Goal: Task Accomplishment & Management: Use online tool/utility

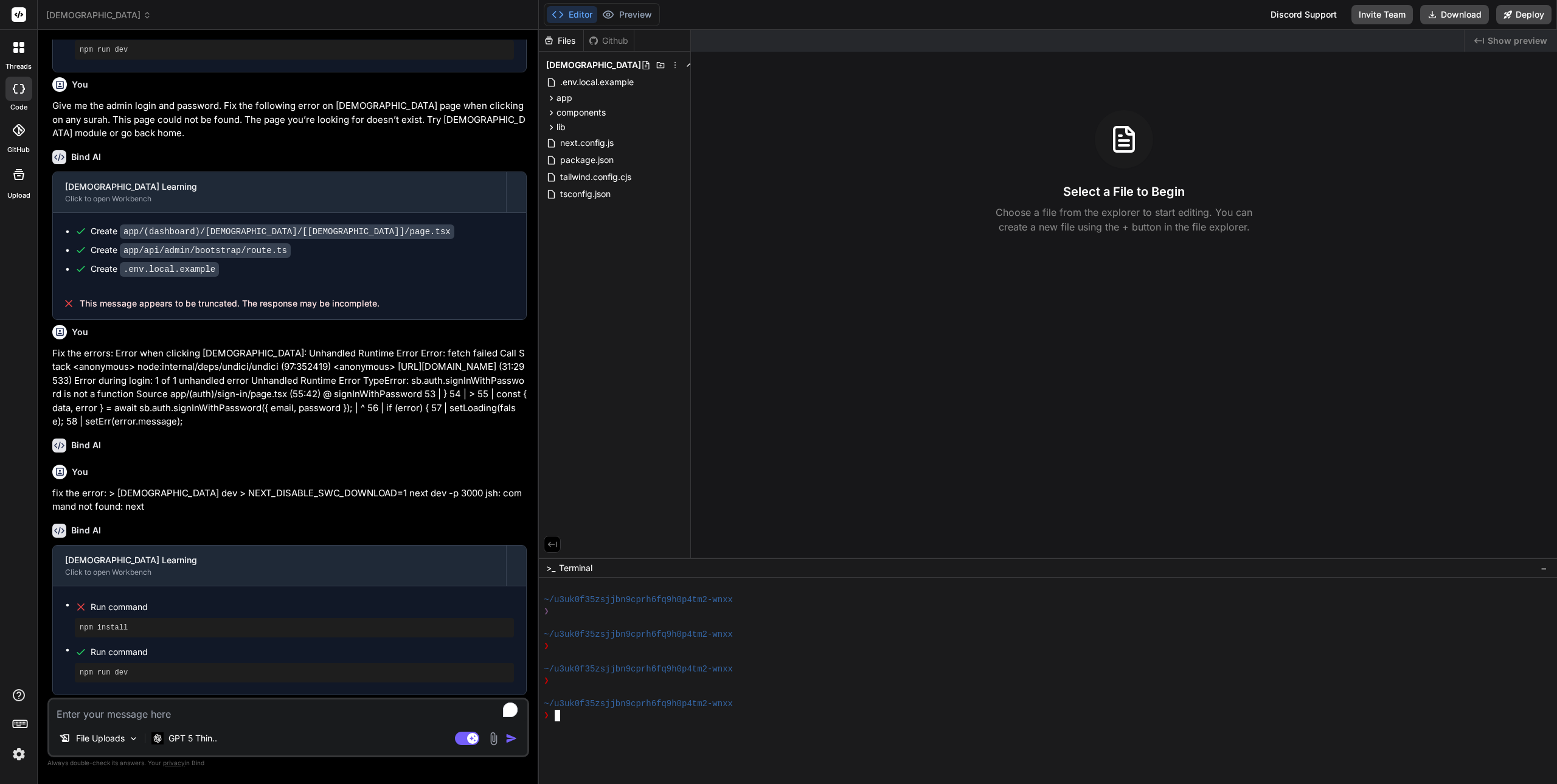
scroll to position [1395, 0]
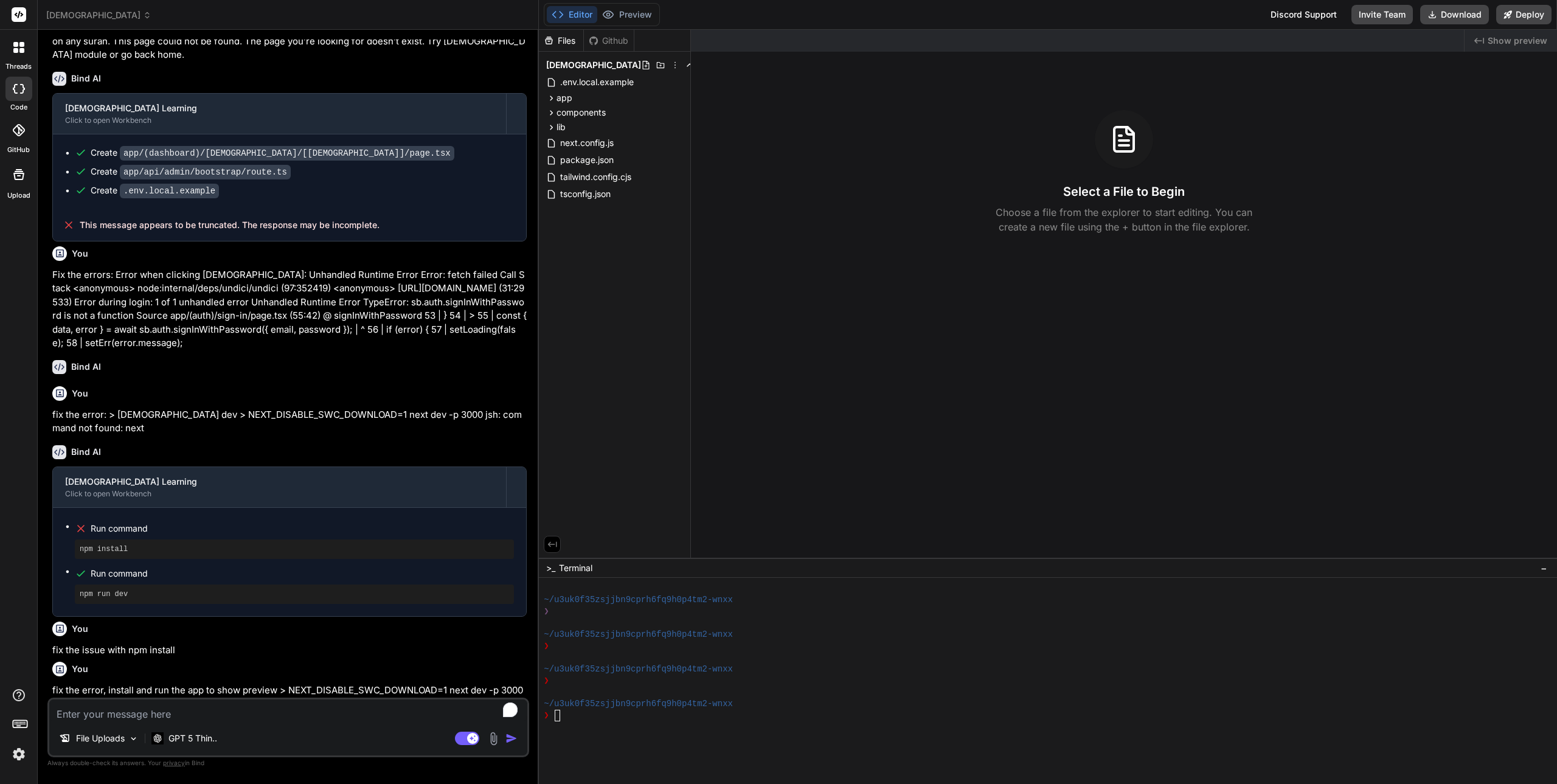
click at [94, 15] on span "[DEMOGRAPHIC_DATA]" at bounding box center [98, 15] width 105 height 12
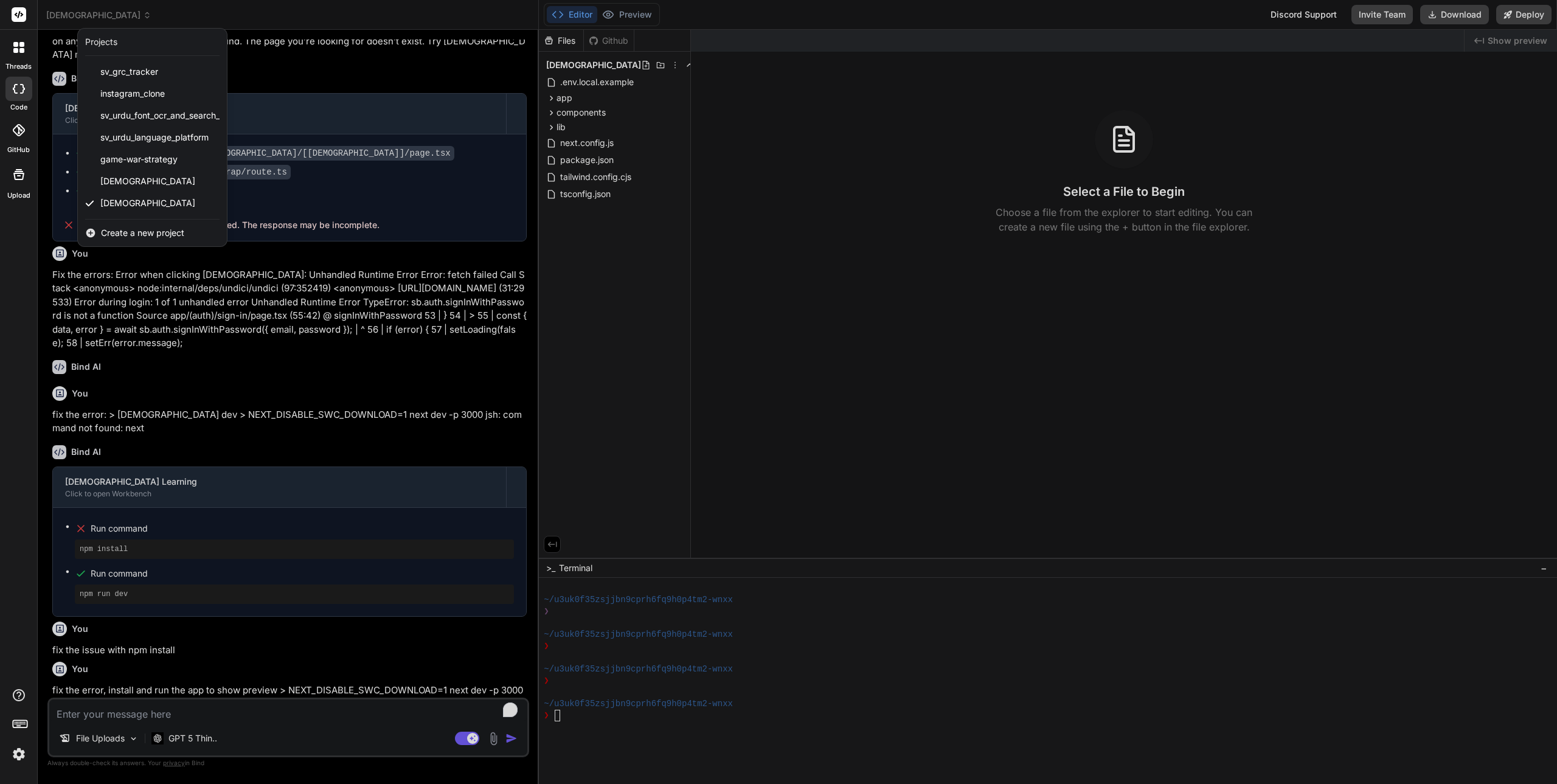
click at [25, 751] on img at bounding box center [19, 754] width 21 height 21
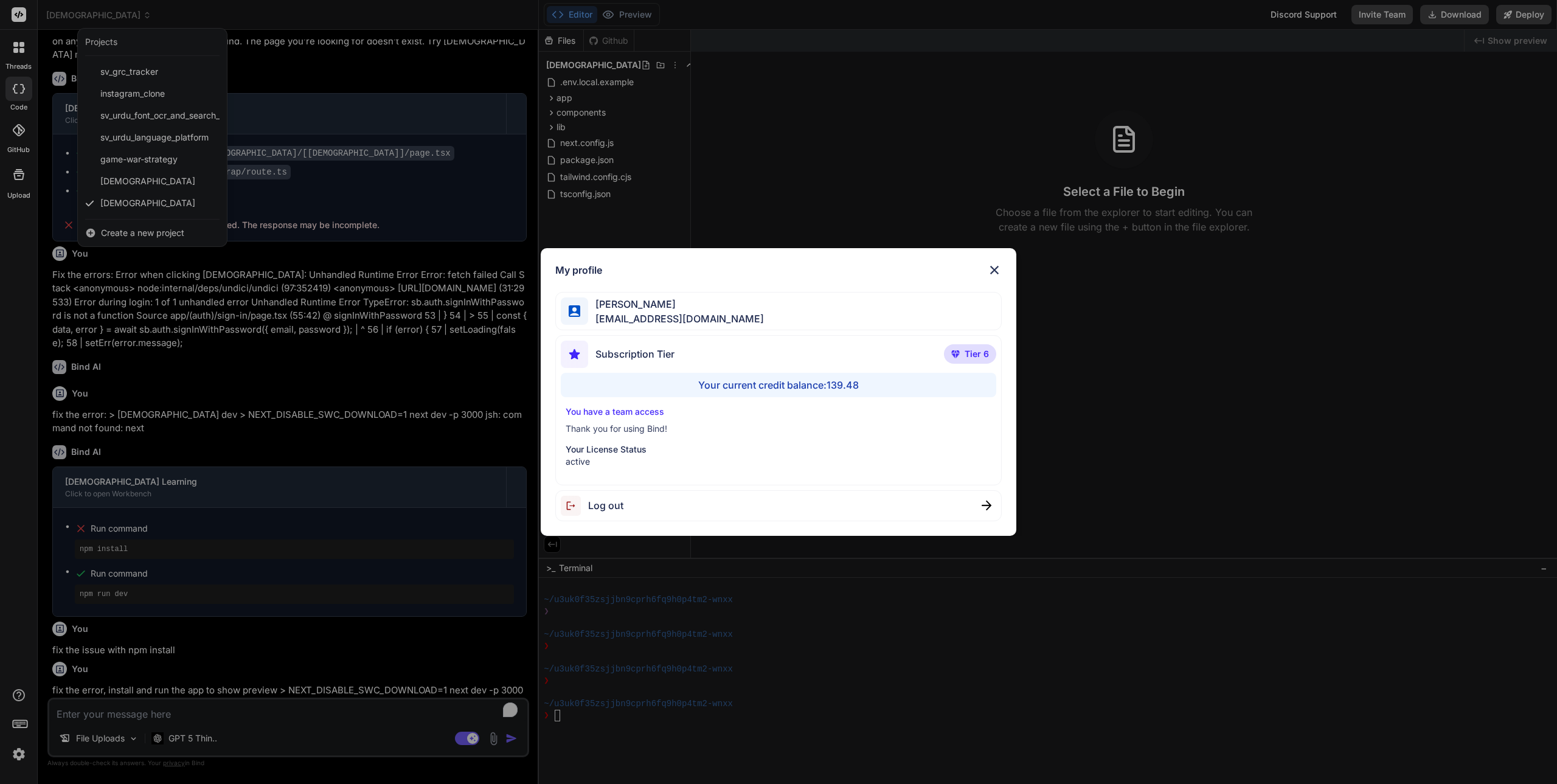
click at [23, 751] on div "My profile [PERSON_NAME] [PERSON_NAME][EMAIL_ADDRESS][DOMAIN_NAME] Subscription…" at bounding box center [778, 392] width 1557 height 784
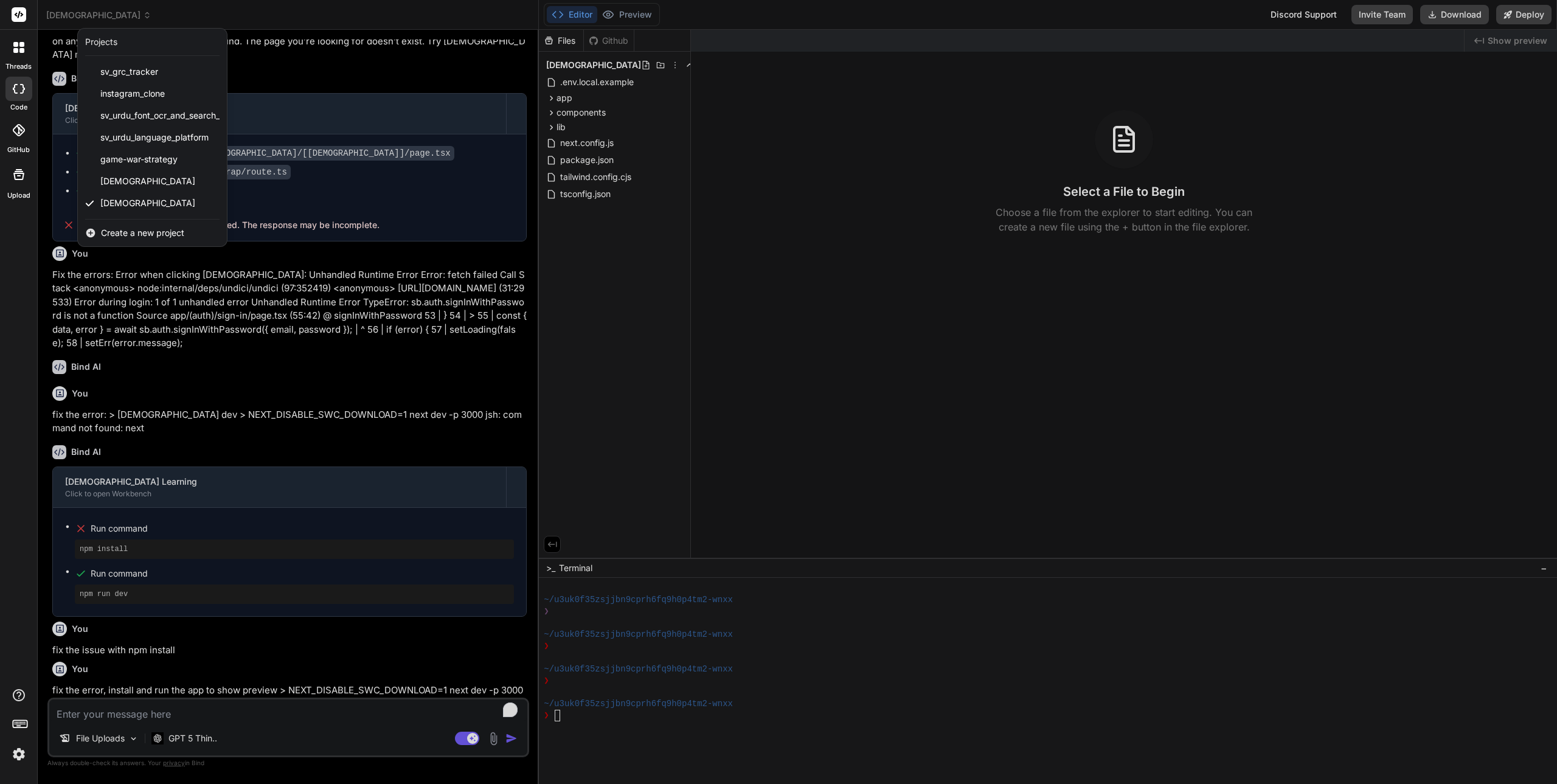
click at [25, 755] on img at bounding box center [19, 754] width 21 height 21
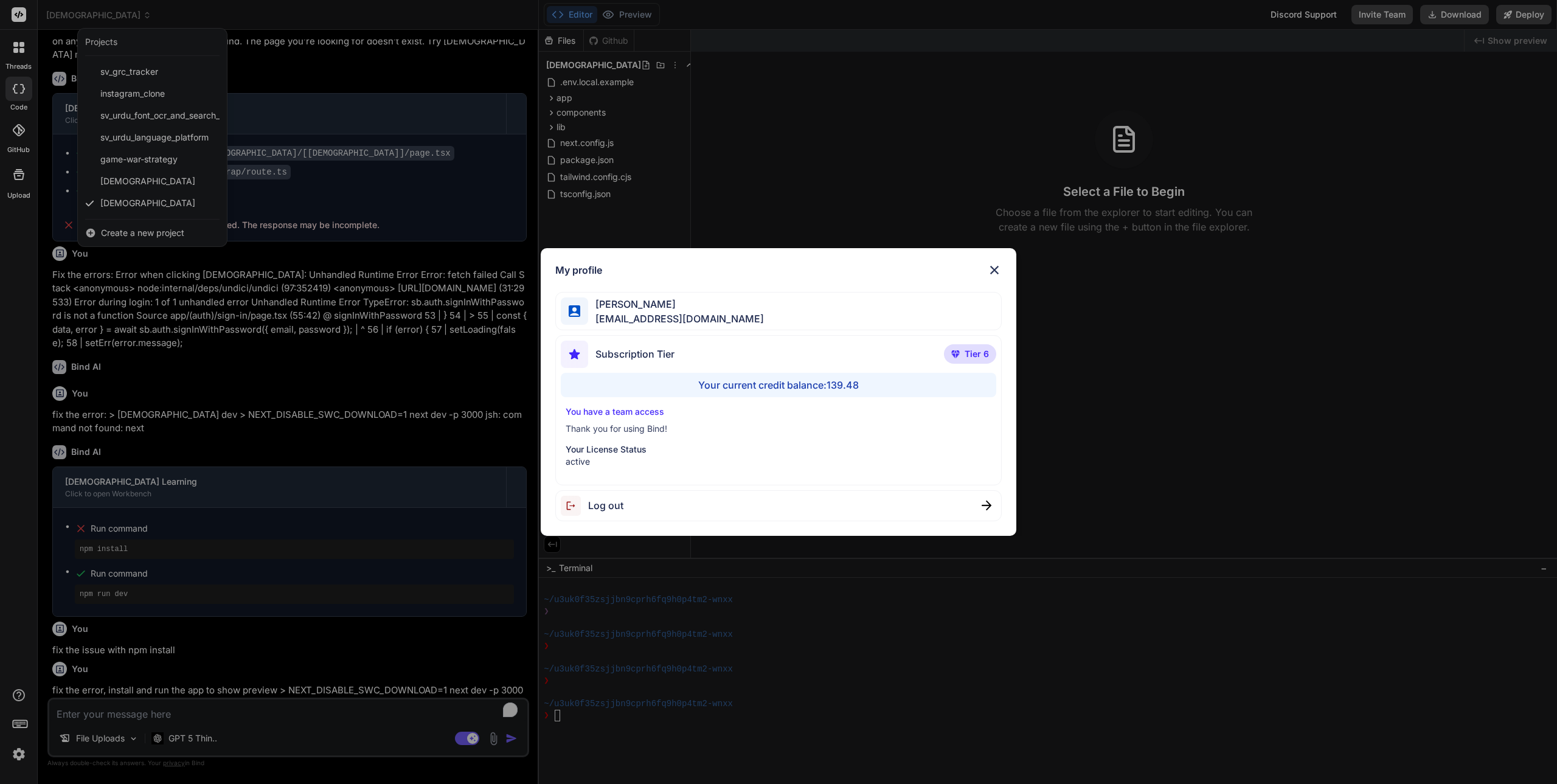
click at [25, 755] on div "My profile [PERSON_NAME] [PERSON_NAME][EMAIL_ADDRESS][DOMAIN_NAME] Subscription…" at bounding box center [778, 392] width 1557 height 784
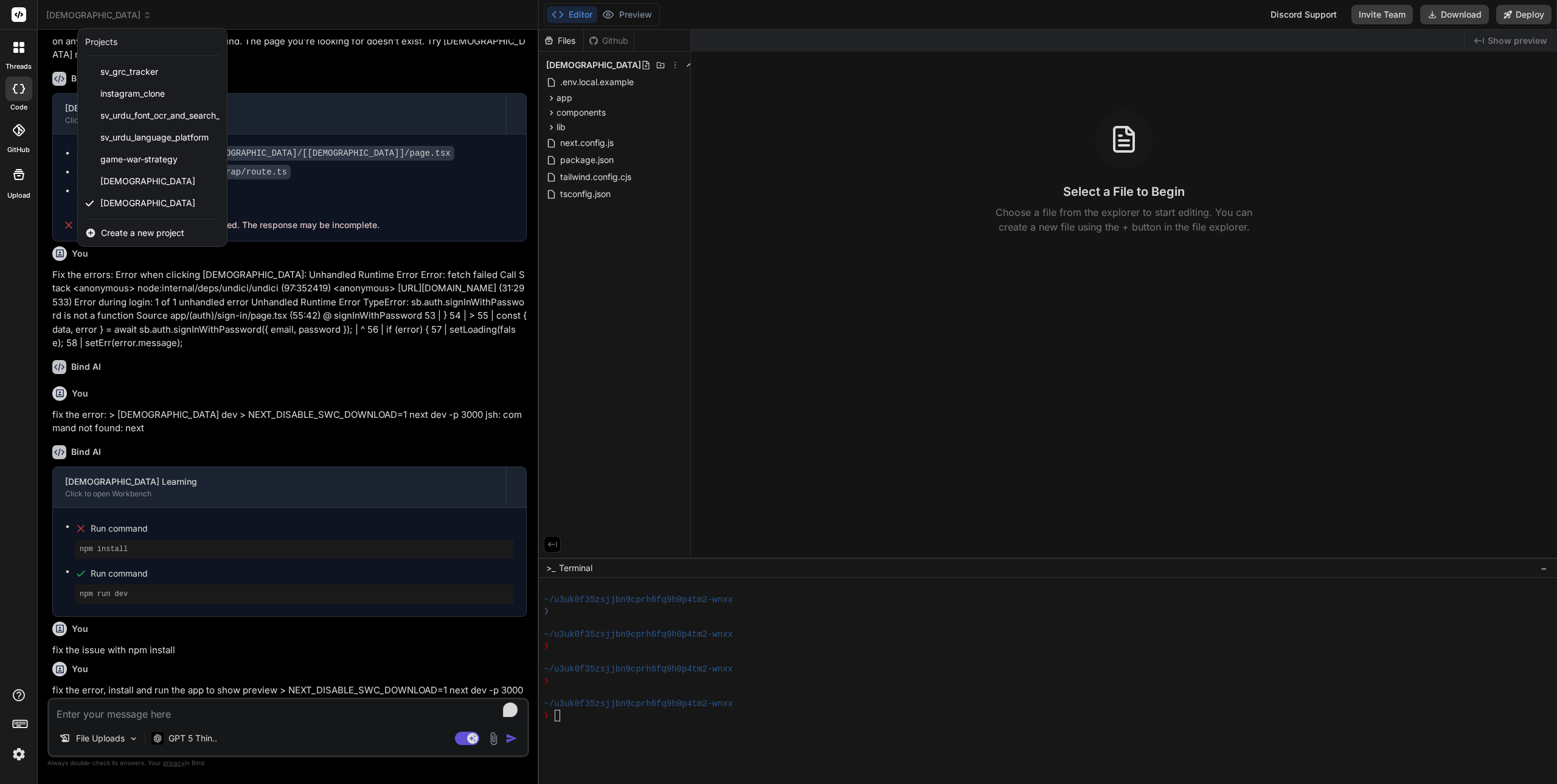
click at [84, 18] on div at bounding box center [778, 392] width 1557 height 784
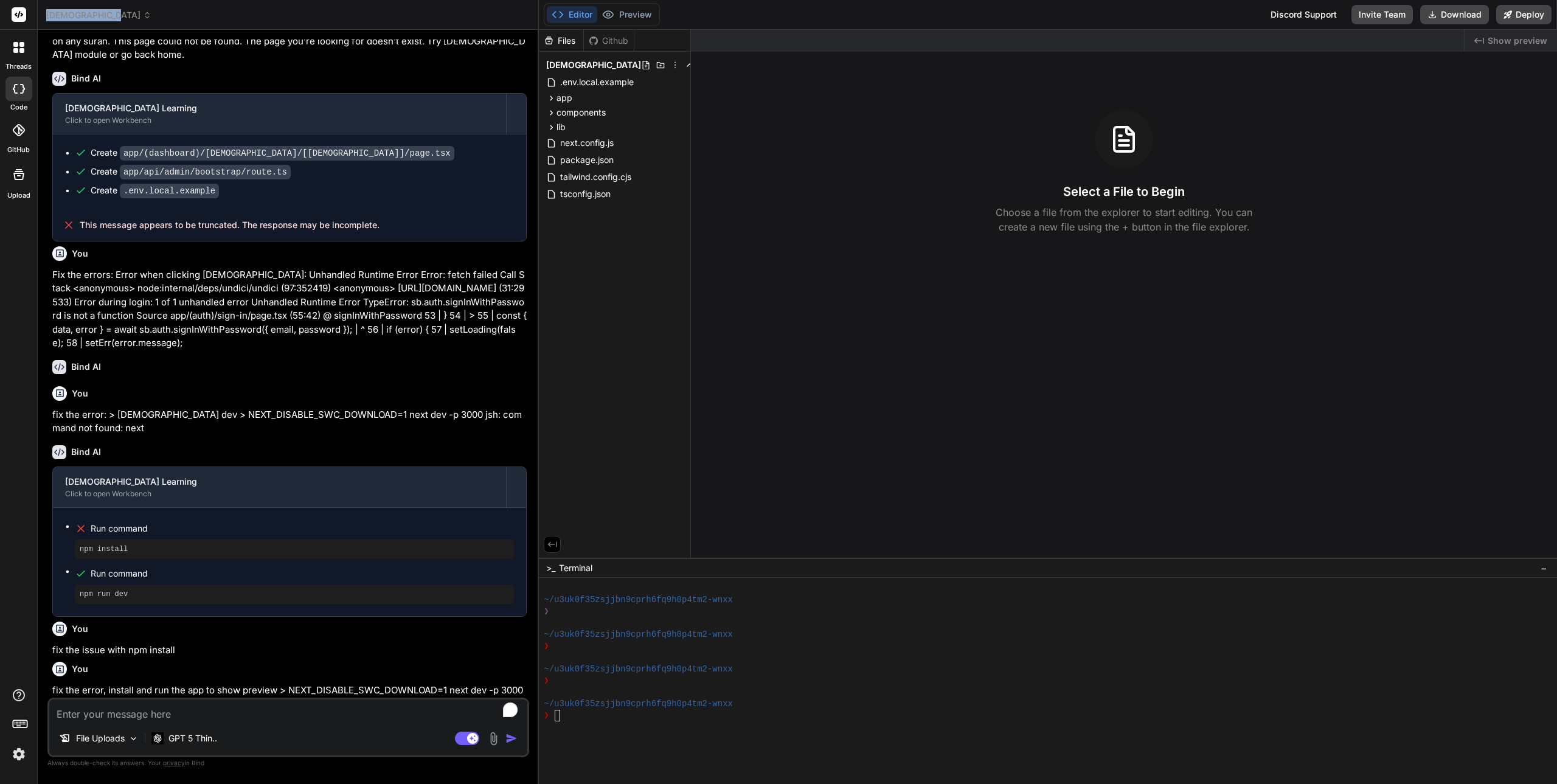
click at [84, 18] on span "[DEMOGRAPHIC_DATA]" at bounding box center [98, 15] width 105 height 12
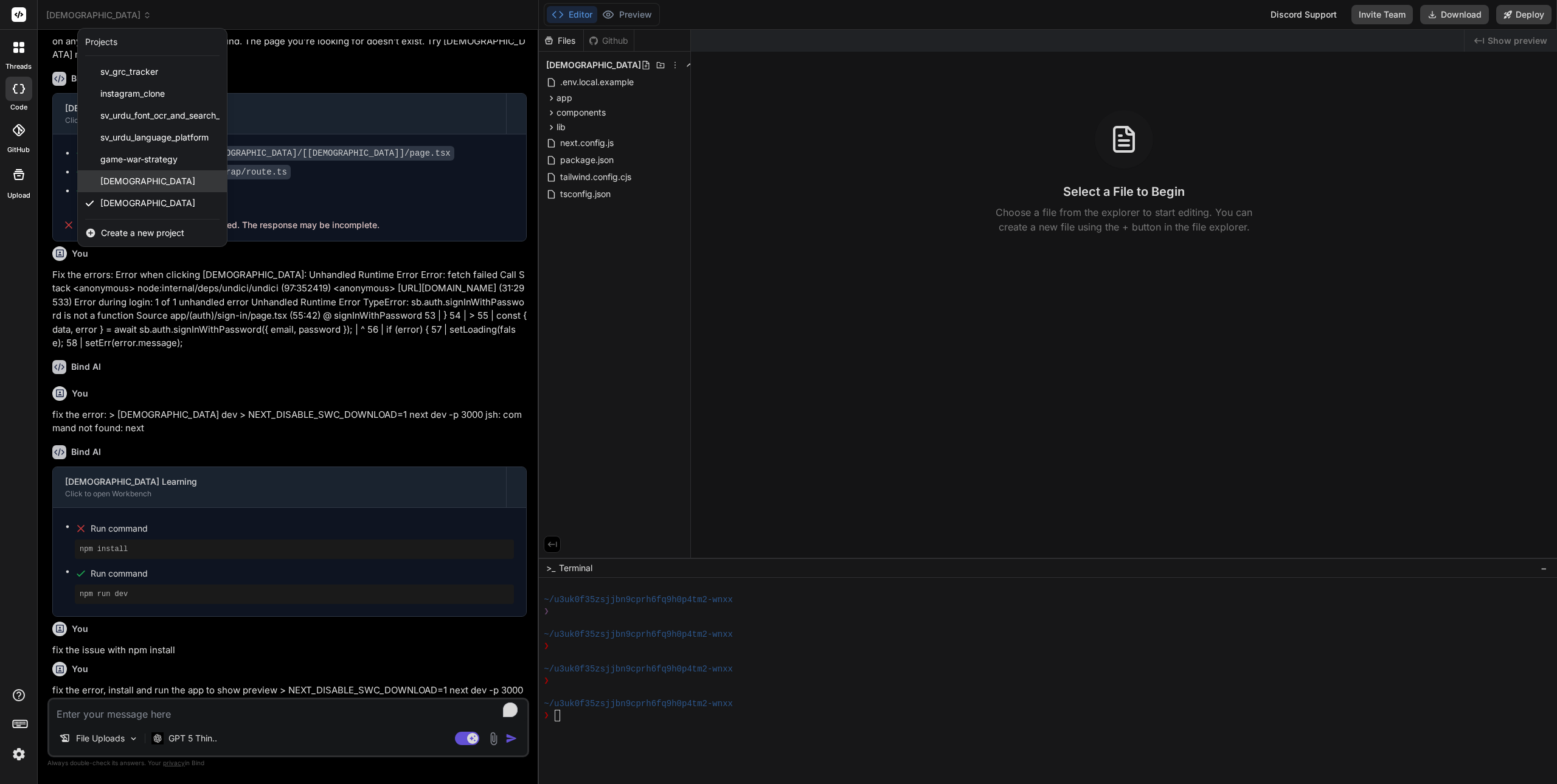
click at [149, 178] on span "[DEMOGRAPHIC_DATA]" at bounding box center [148, 181] width 95 height 12
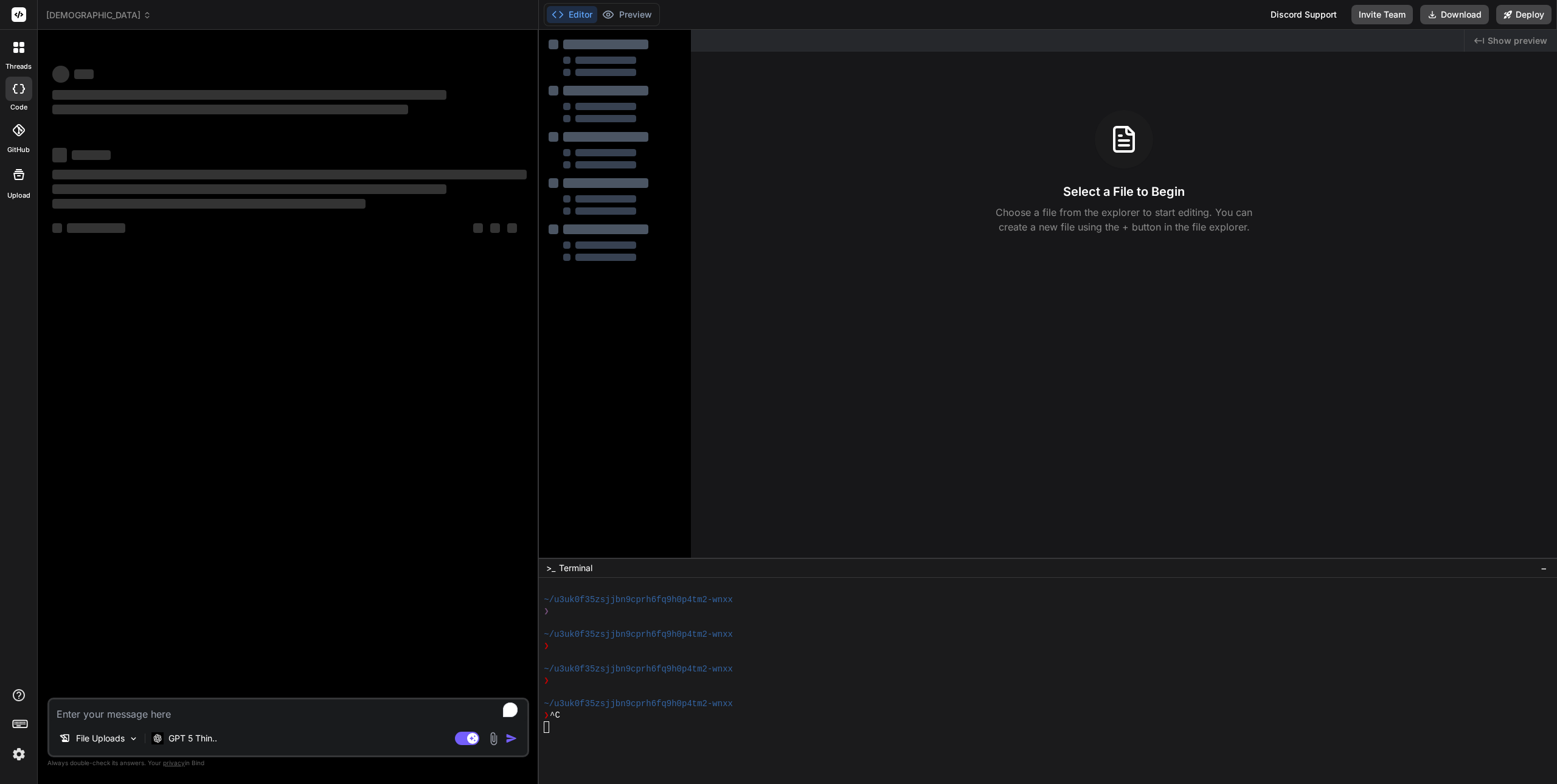
scroll to position [0, 0]
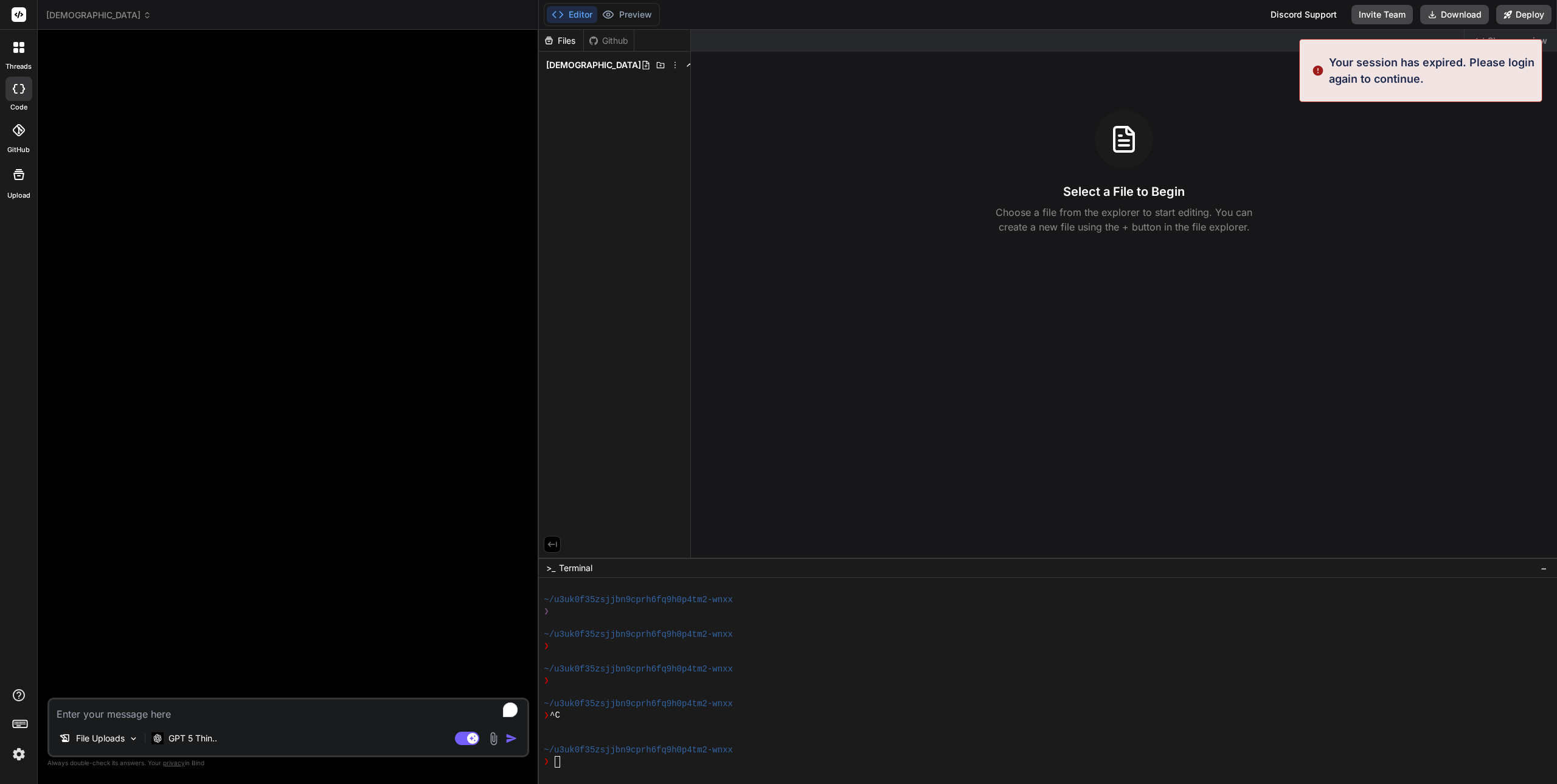
type textarea "x"
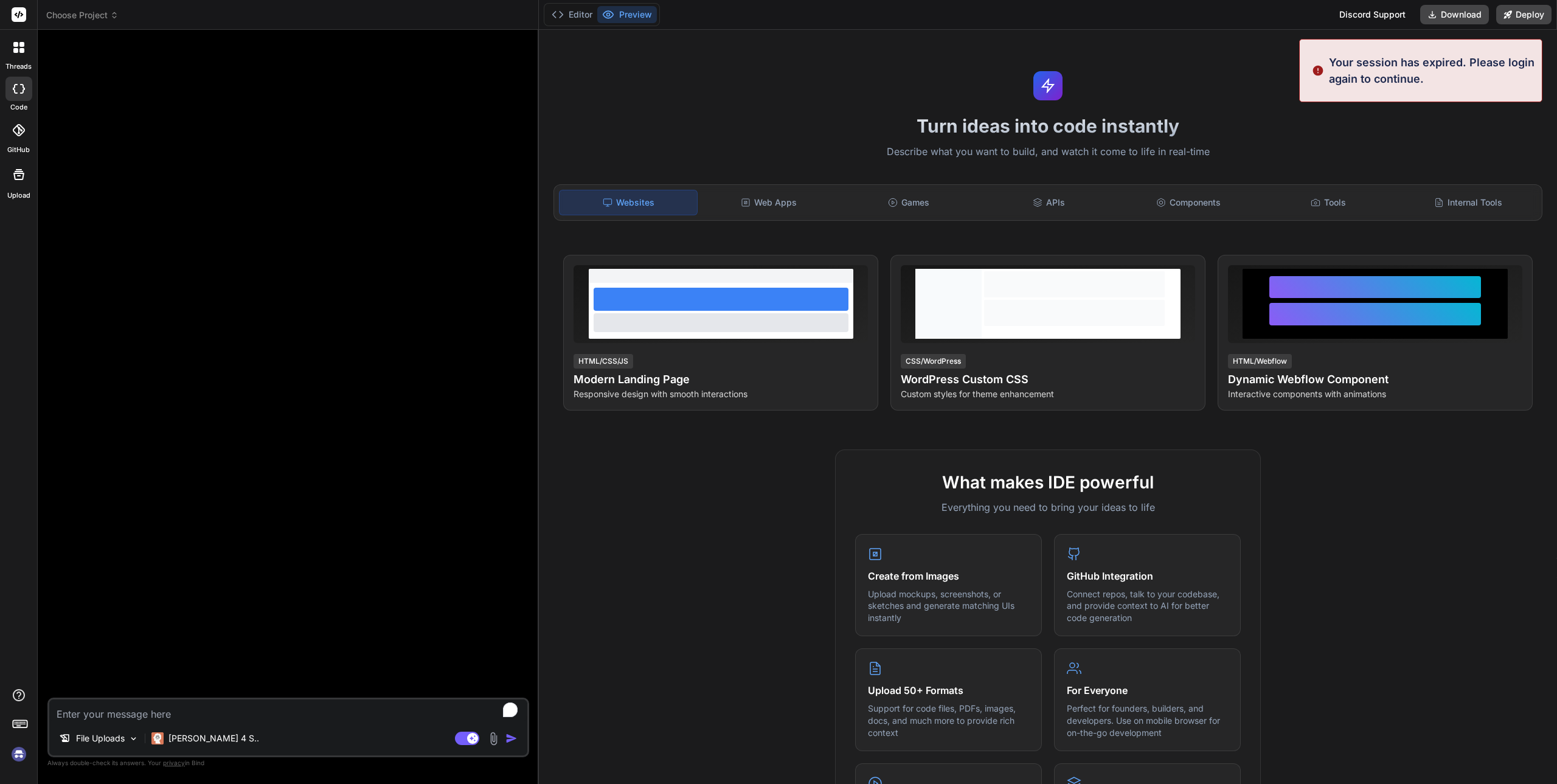
scroll to position [35, 0]
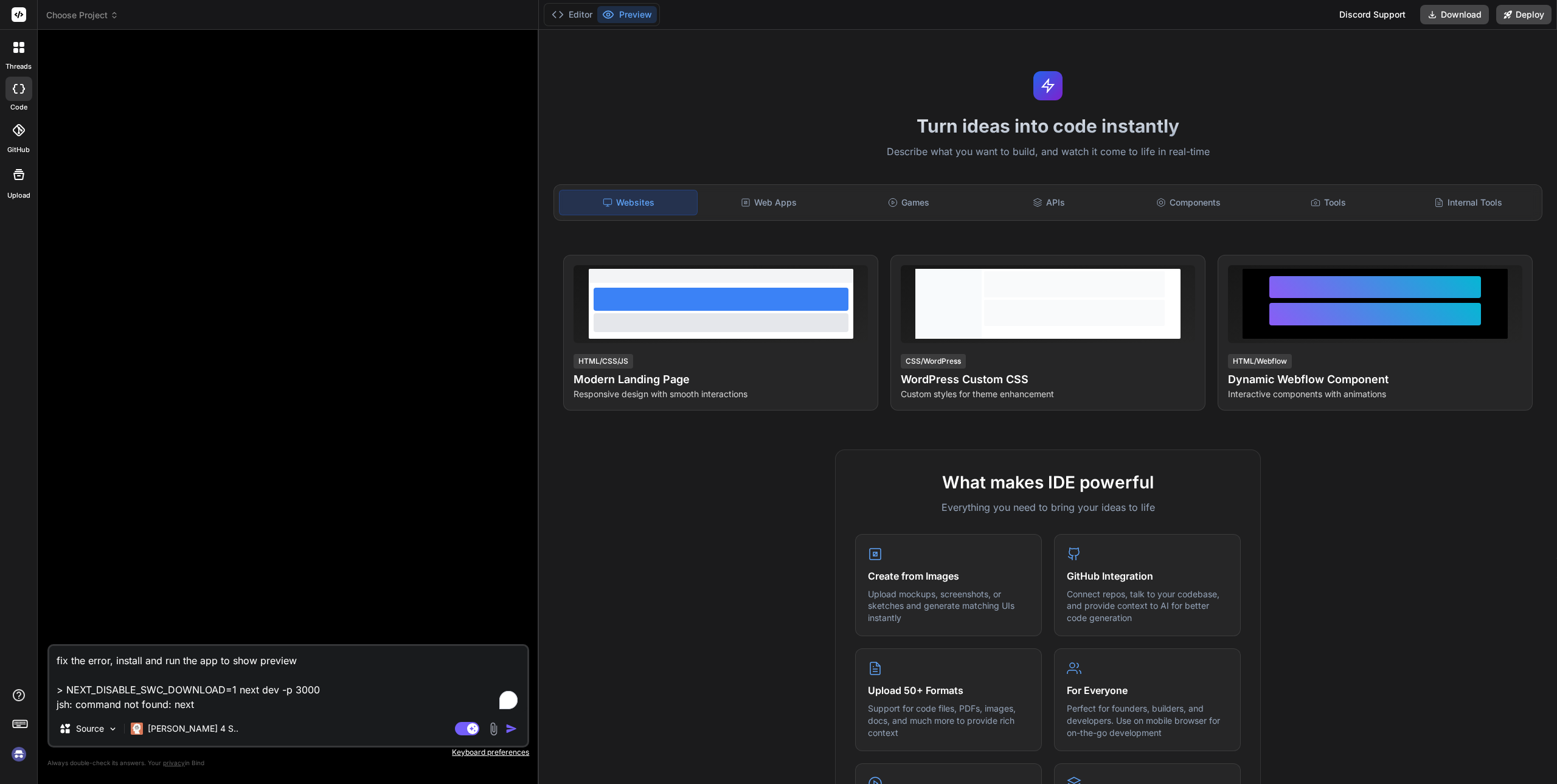
type textarea "x"
click at [199, 673] on textarea "fix the error, install and run the app to show preview > NEXT_DISABLE_SWC_DOWNL…" at bounding box center [288, 678] width 478 height 65
click at [14, 756] on img at bounding box center [19, 754] width 21 height 21
